Goal: Information Seeking & Learning: Learn about a topic

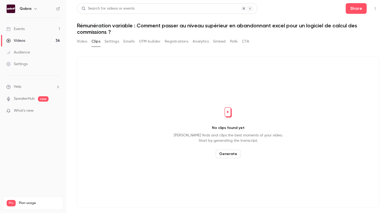
click at [40, 28] on link "Events 1" at bounding box center [33, 29] width 66 height 12
click at [36, 31] on link "Events 1" at bounding box center [33, 29] width 66 height 12
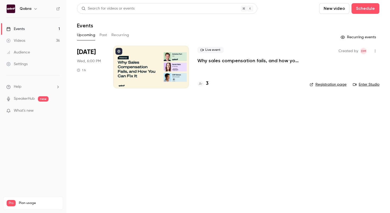
click at [45, 46] on link "Videos 36" at bounding box center [33, 41] width 66 height 12
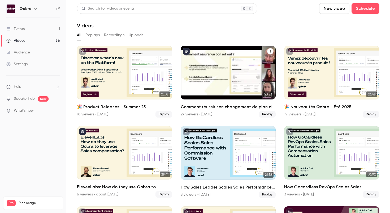
click at [213, 105] on h2 "Comment réussir son changement de plan de commissionnement ?" at bounding box center [228, 107] width 95 height 6
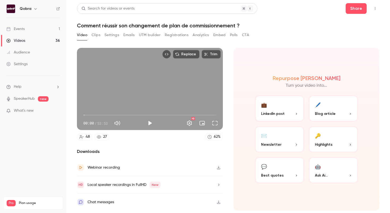
click at [110, 34] on button "Settings" at bounding box center [112, 35] width 15 height 8
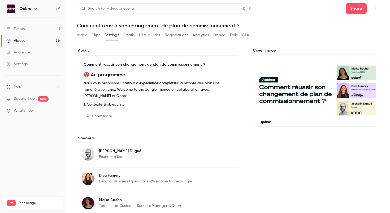
click at [122, 66] on p "Comment réussir son changement de plan de commissionnement ?" at bounding box center [159, 64] width 151 height 5
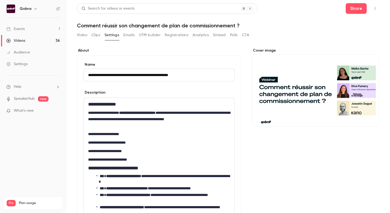
click at [116, 73] on input "**********" at bounding box center [159, 74] width 151 height 13
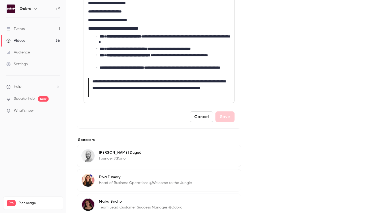
scroll to position [194, 0]
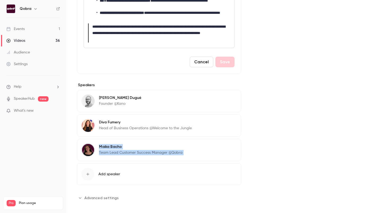
drag, startPoint x: 214, startPoint y: 154, endPoint x: 128, endPoint y: 143, distance: 86.1
click at [128, 143] on div "[PERSON_NAME] Team Lead Customer Success Manager @Qobra Edit" at bounding box center [159, 150] width 164 height 22
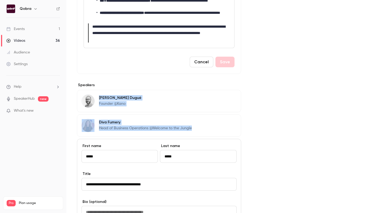
drag, startPoint x: 202, startPoint y: 129, endPoint x: 99, endPoint y: 99, distance: 106.7
click at [99, 99] on div "**********" at bounding box center [159, 191] width 164 height 203
copy div "[PERSON_NAME] Founder @Kano Edit Diva Fumery Head of Business Operations @Welco…"
